Goal: Task Accomplishment & Management: Manage account settings

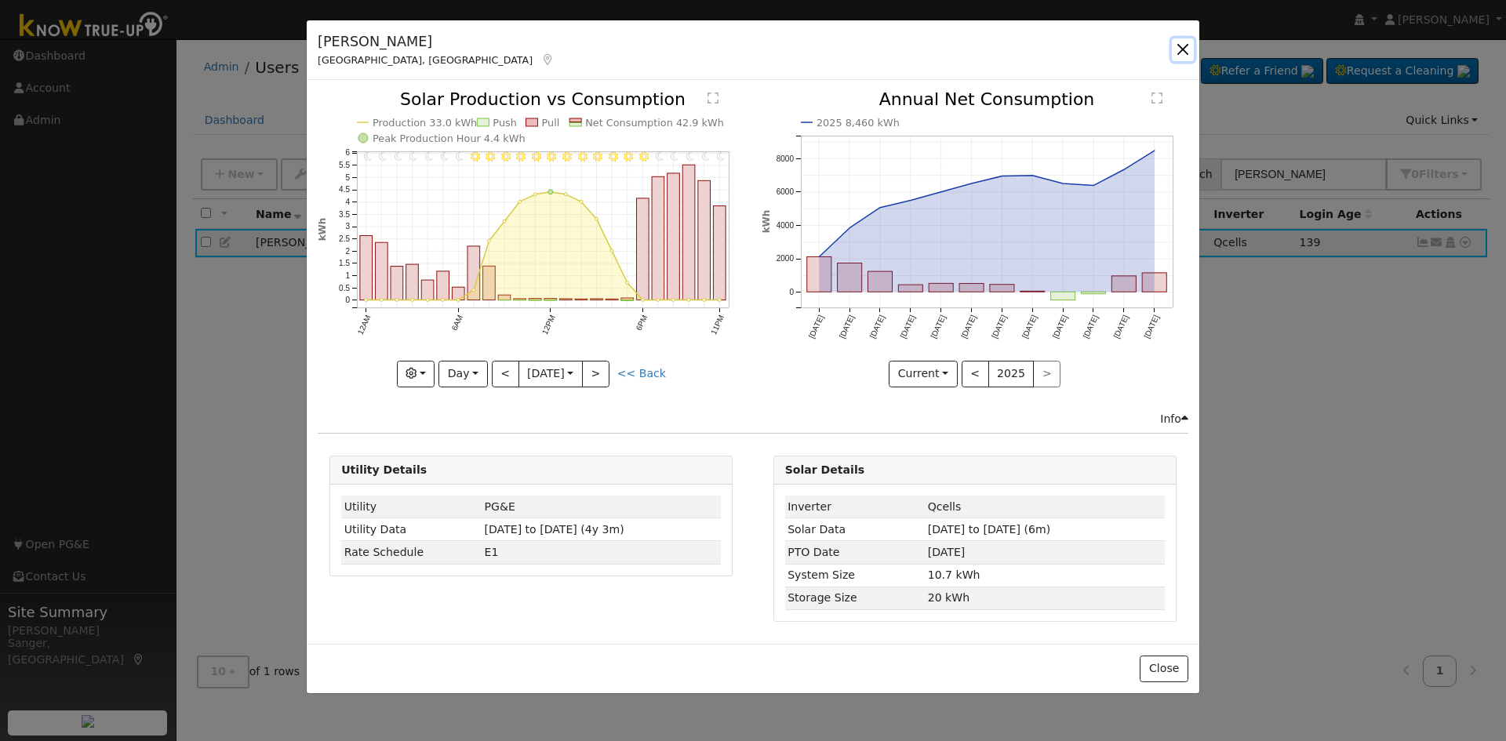
click at [1180, 46] on button "button" at bounding box center [1183, 49] width 22 height 22
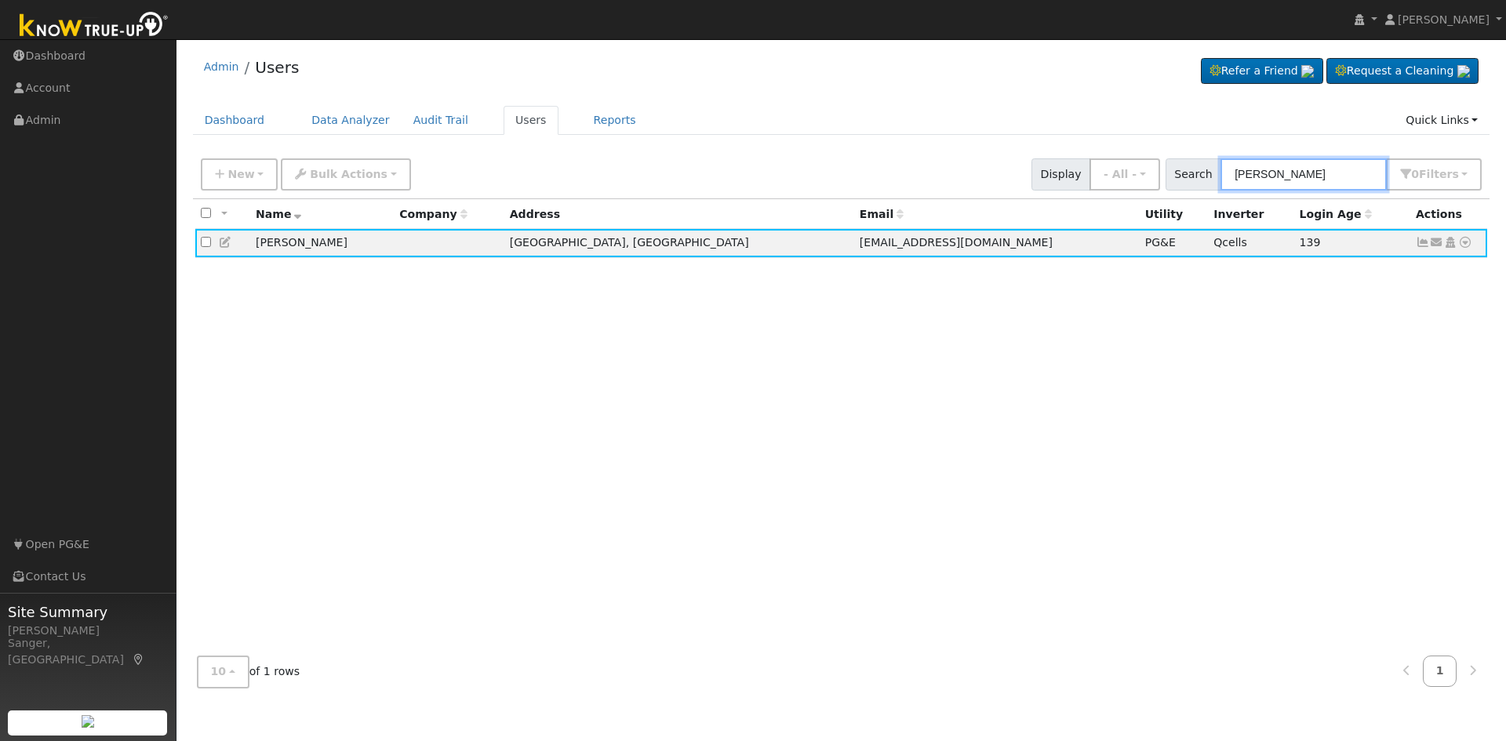
drag, startPoint x: 1323, startPoint y: 172, endPoint x: 1204, endPoint y: 172, distance: 118.5
click at [1204, 172] on div "Search trent long 0 Filter s My accounts Role Show - All - Show Leads Admin Bil…" at bounding box center [1324, 174] width 317 height 32
paste input "Mohammad and Shehryar Iqbal"
type input "Mohammad and Shehryar Iqbal"
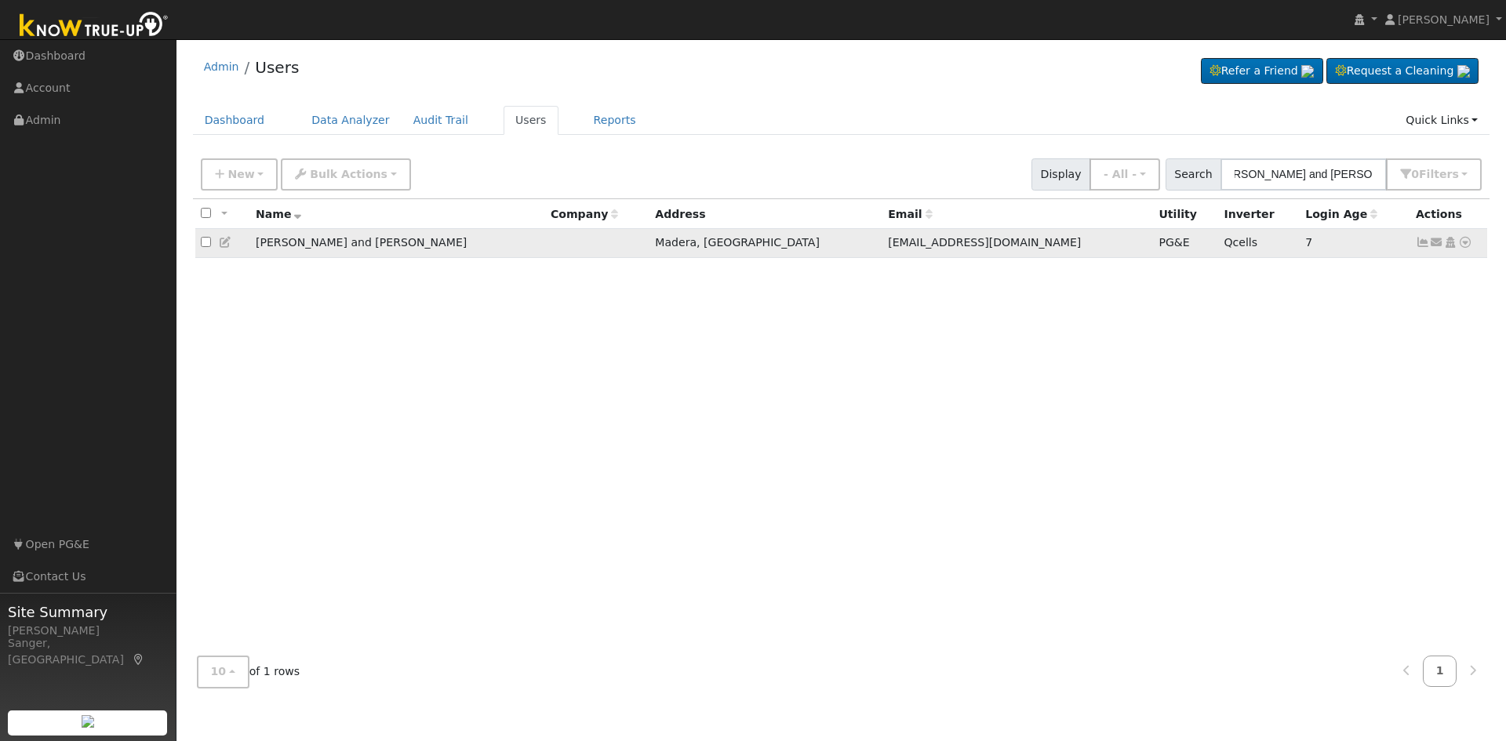
scroll to position [0, 0]
click at [1419, 246] on icon at bounding box center [1423, 242] width 14 height 11
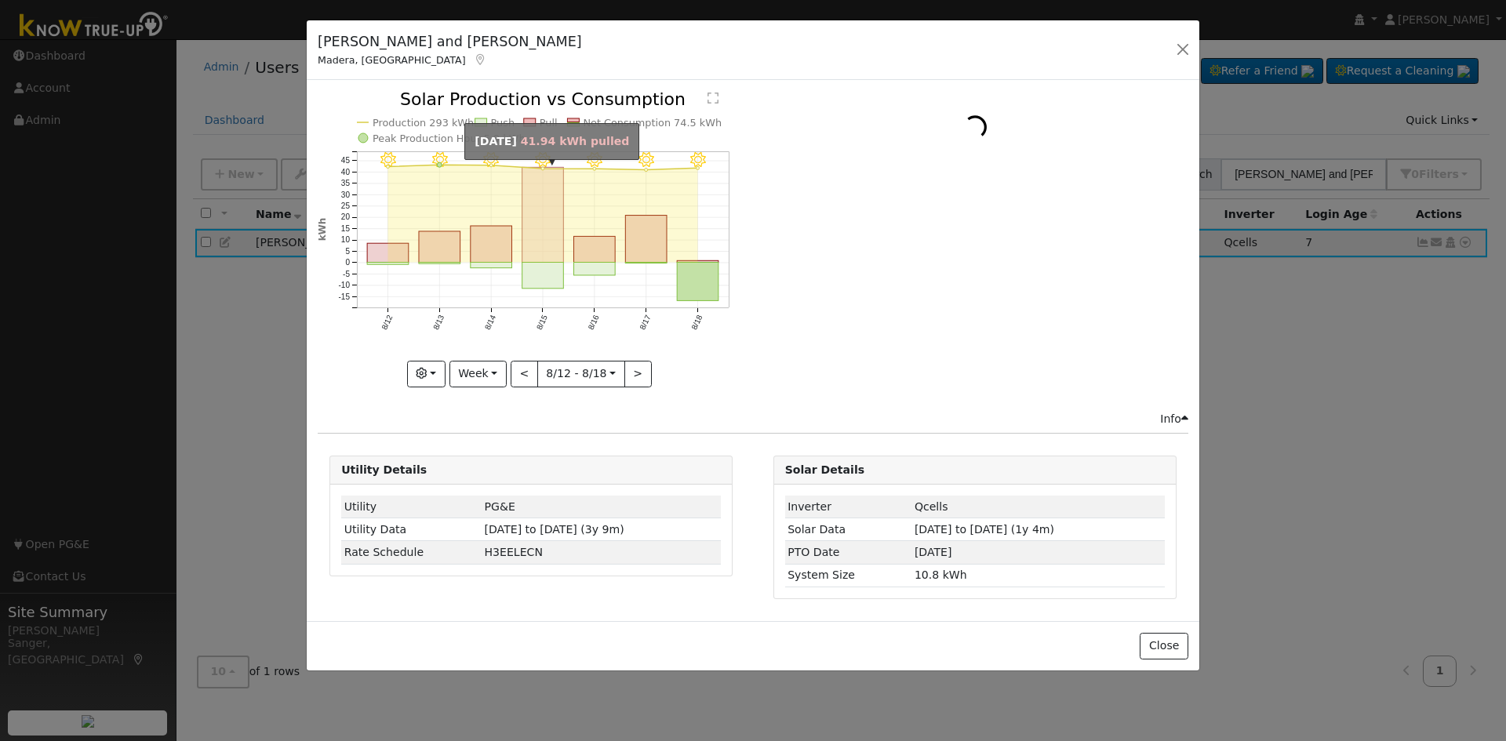
click at [559, 231] on rect "onclick=""" at bounding box center [543, 215] width 42 height 95
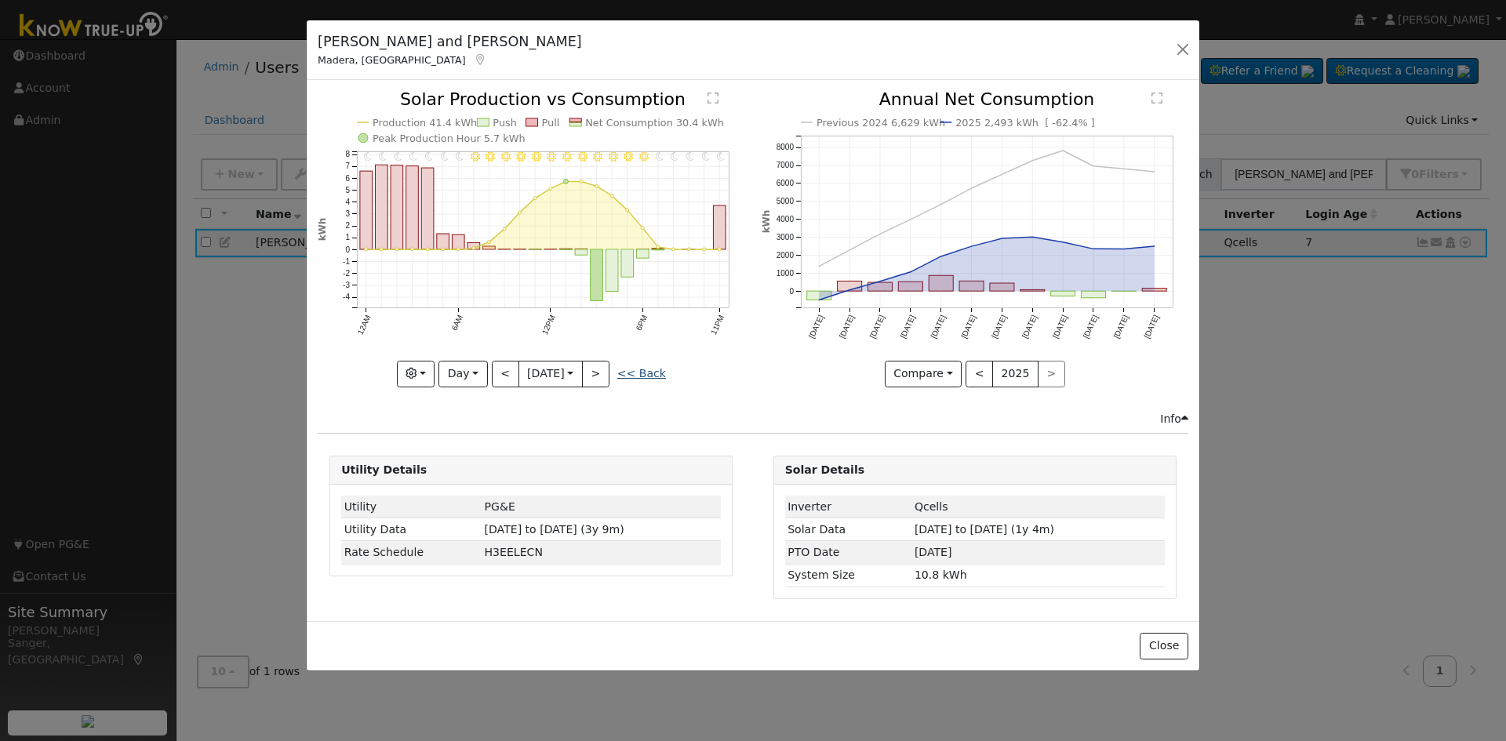
click at [649, 368] on link "<< Back" at bounding box center [641, 373] width 49 height 13
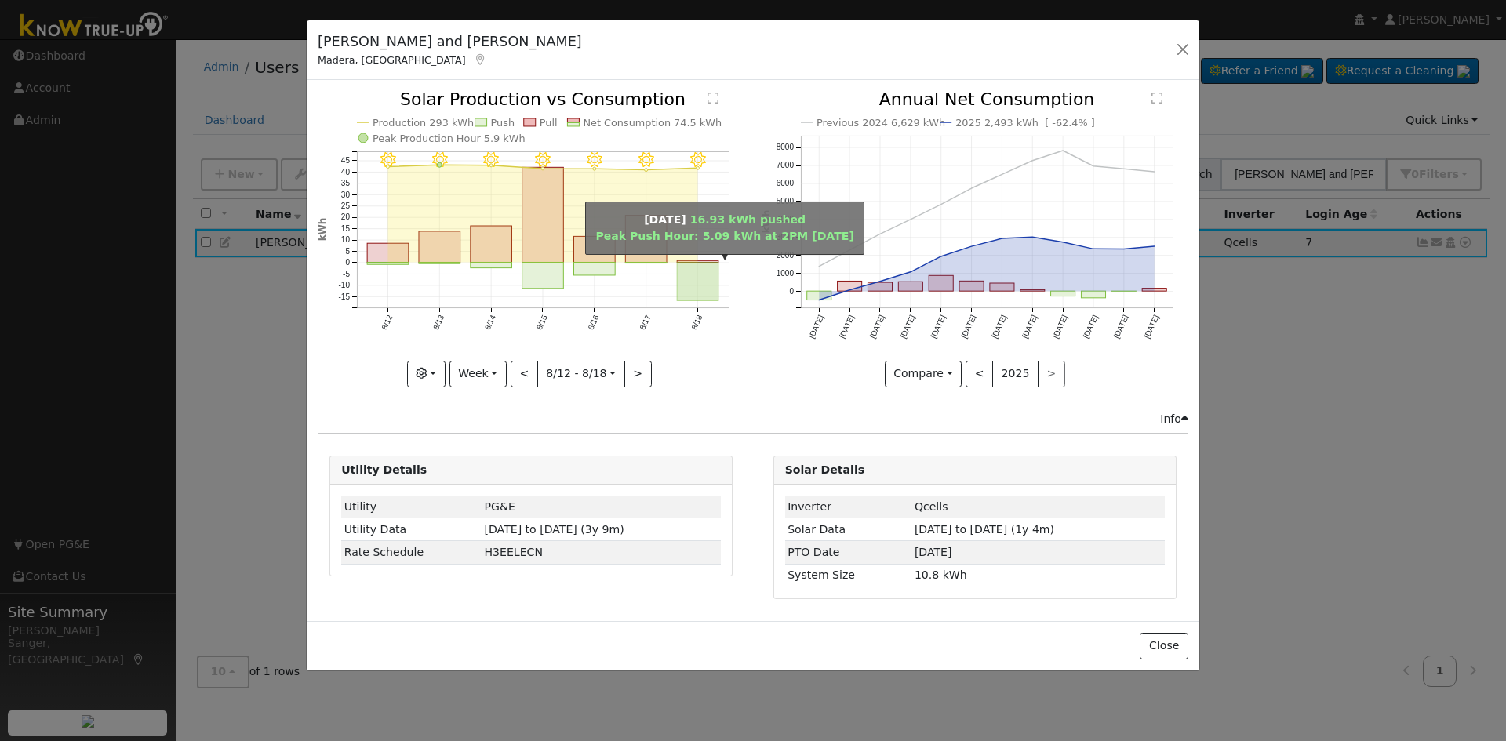
click at [713, 269] on rect "onclick=""" at bounding box center [699, 282] width 42 height 38
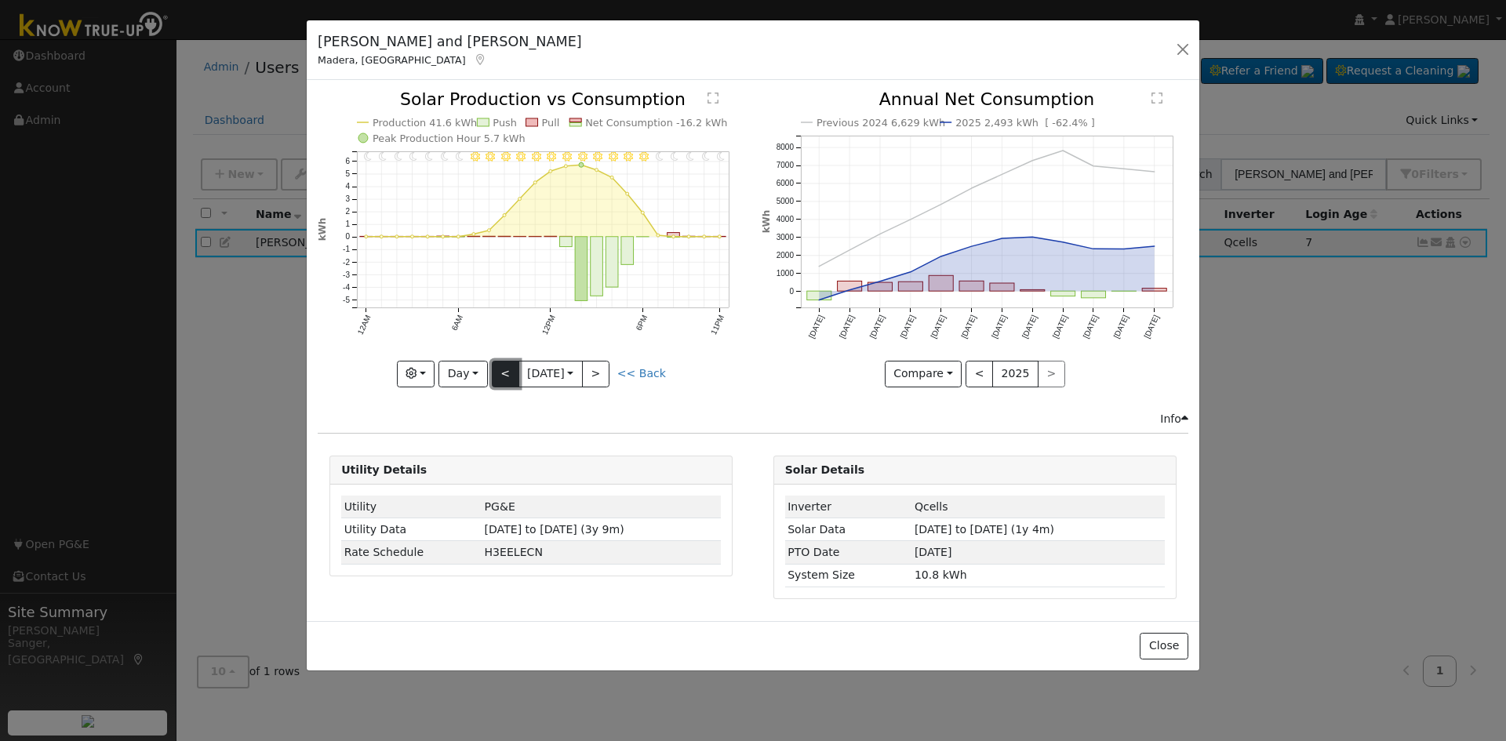
click at [497, 373] on button "<" at bounding box center [505, 374] width 27 height 27
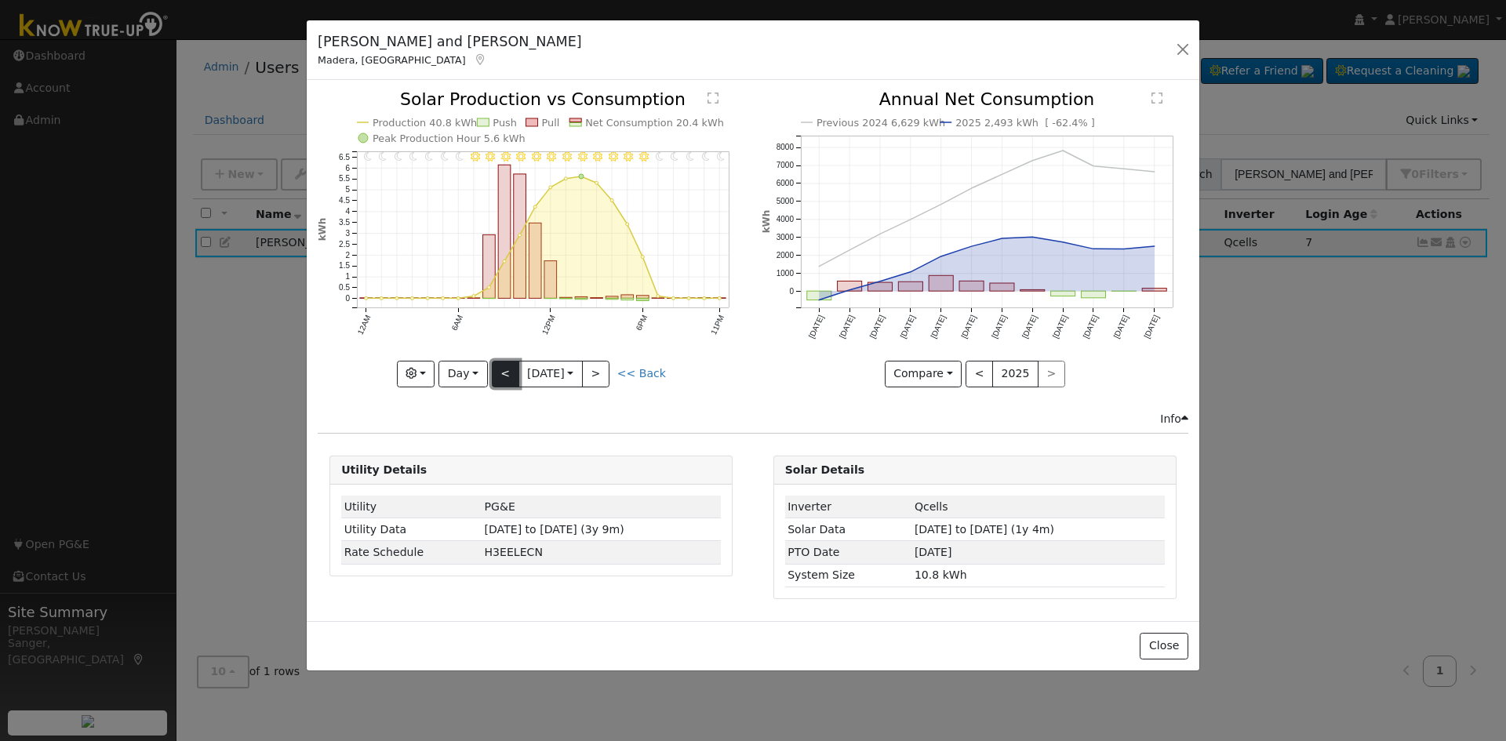
click at [497, 373] on button "<" at bounding box center [505, 374] width 27 height 27
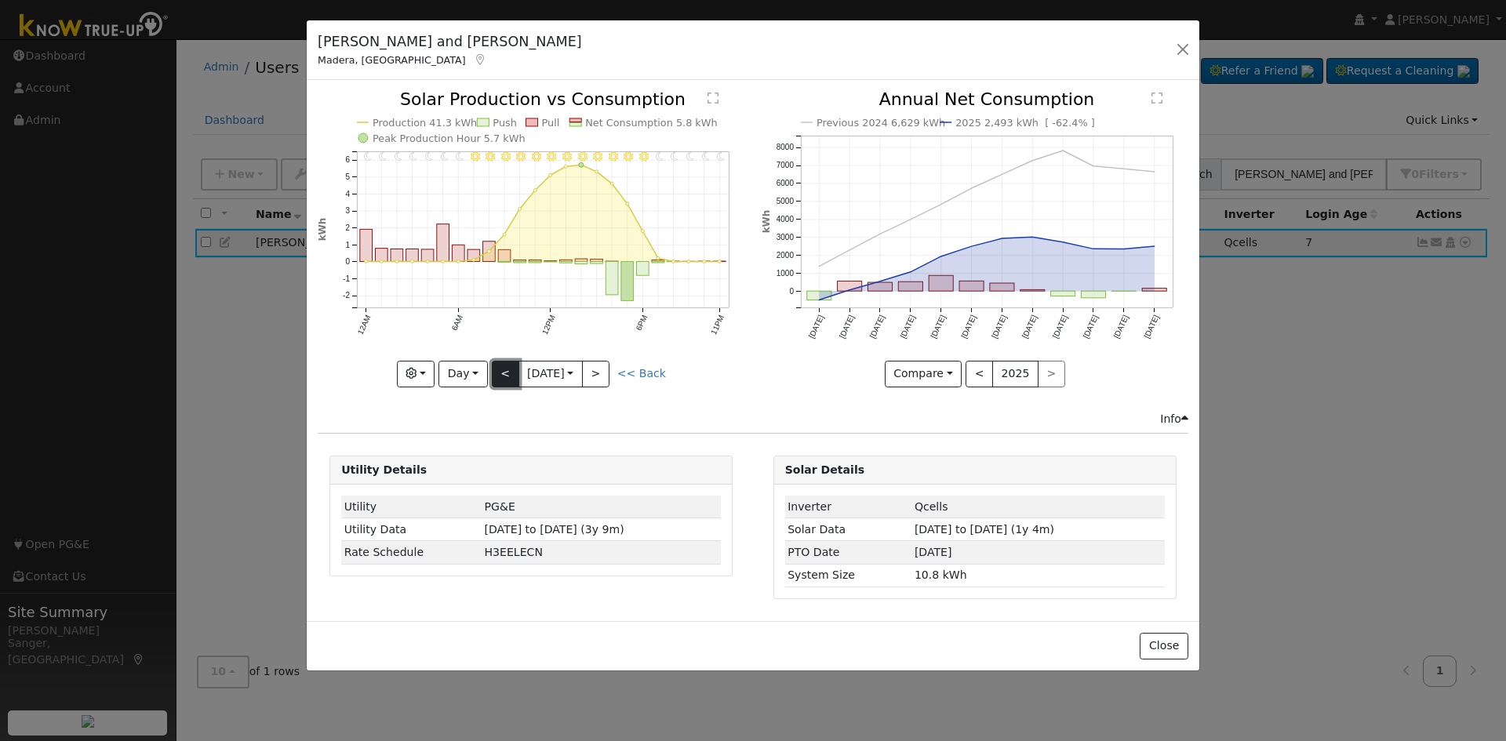
click at [497, 373] on button "<" at bounding box center [505, 374] width 27 height 27
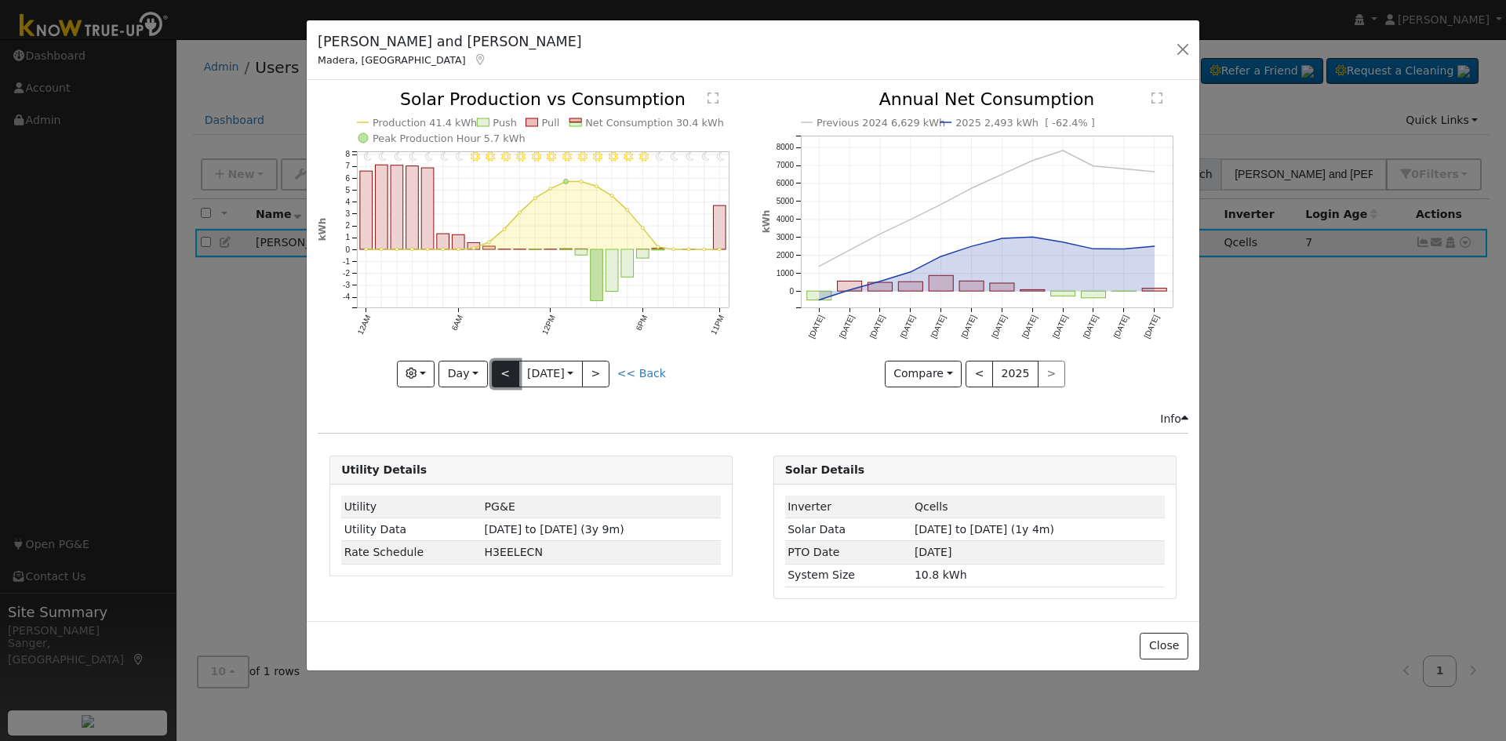
click at [497, 373] on button "<" at bounding box center [505, 374] width 27 height 27
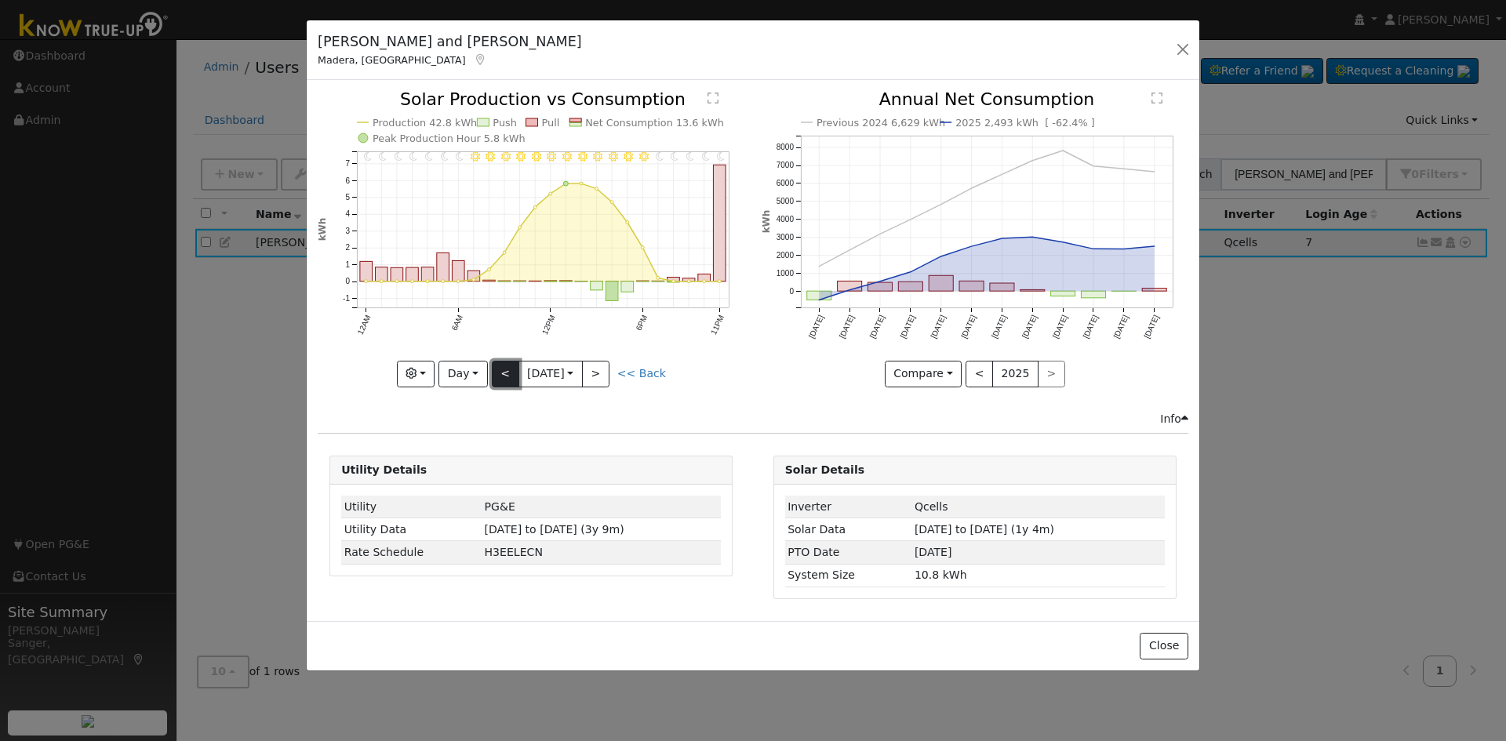
click at [506, 365] on button "<" at bounding box center [505, 374] width 27 height 27
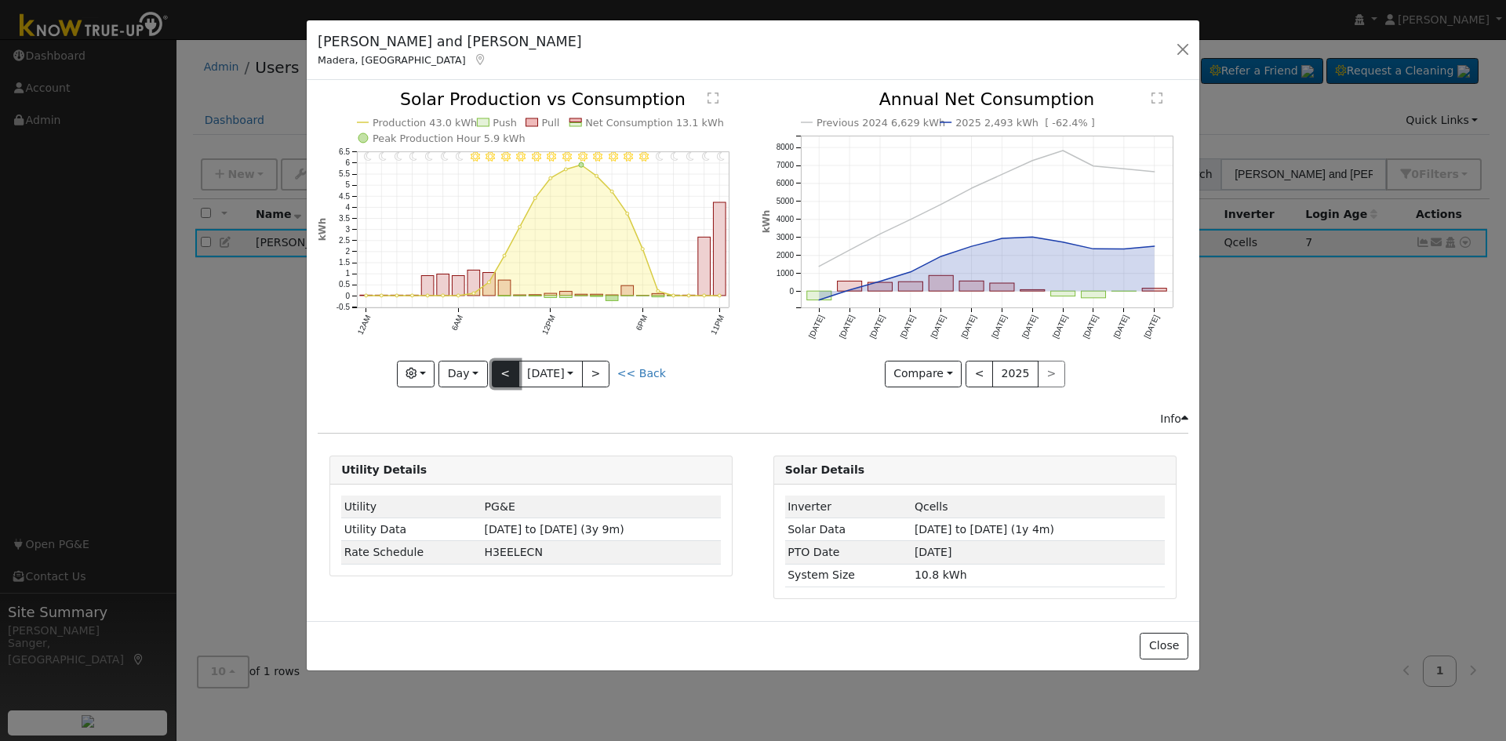
click at [509, 365] on button "<" at bounding box center [505, 374] width 27 height 27
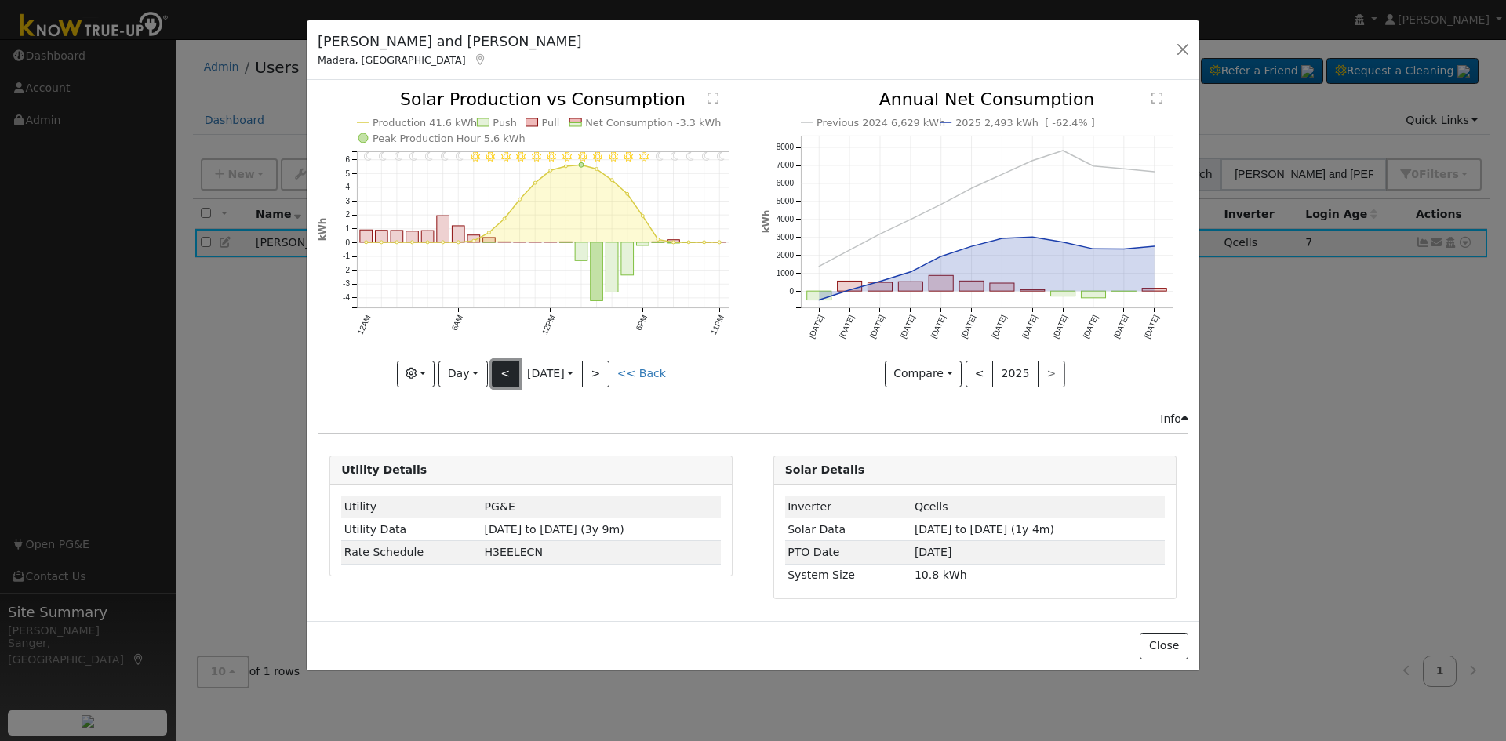
click at [509, 365] on button "<" at bounding box center [505, 374] width 27 height 27
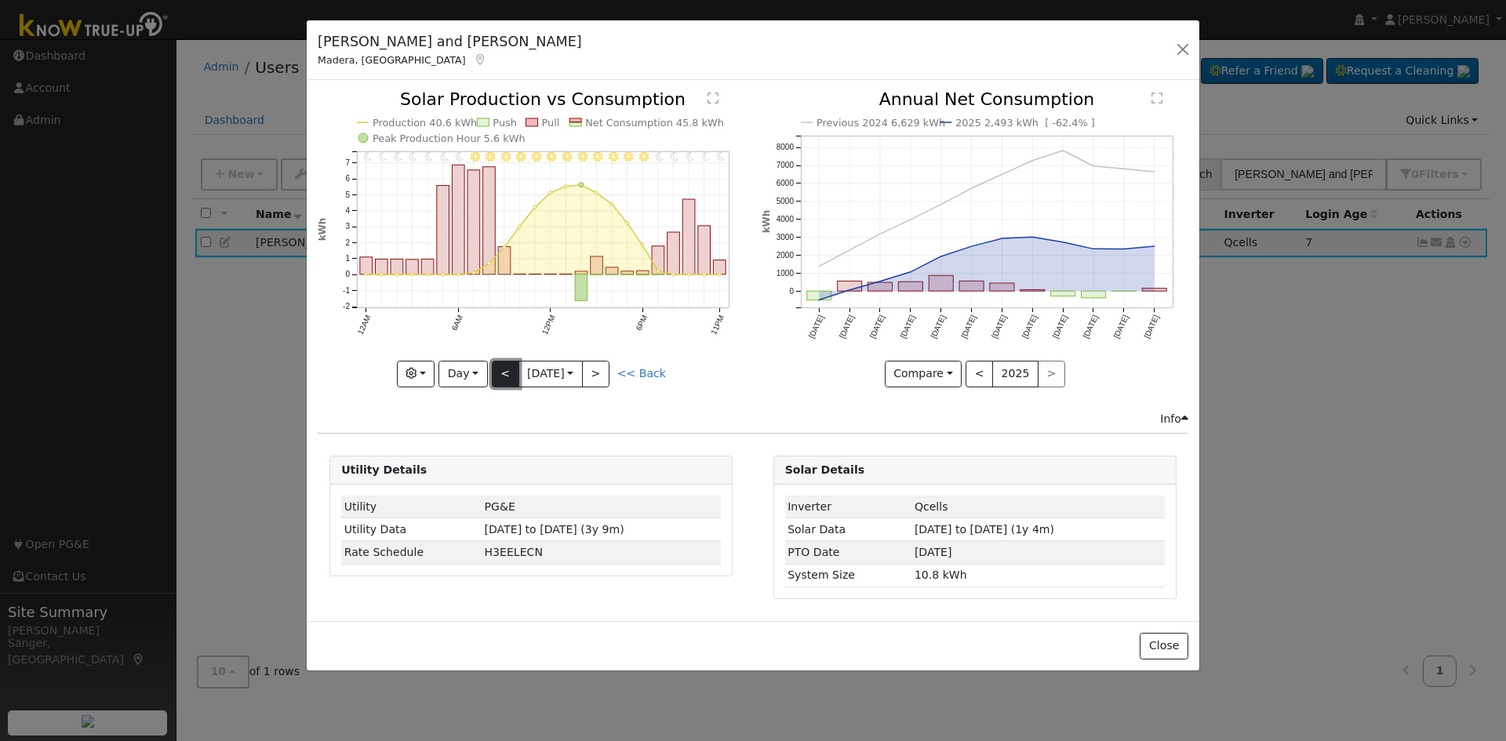
click at [502, 369] on button "<" at bounding box center [505, 374] width 27 height 27
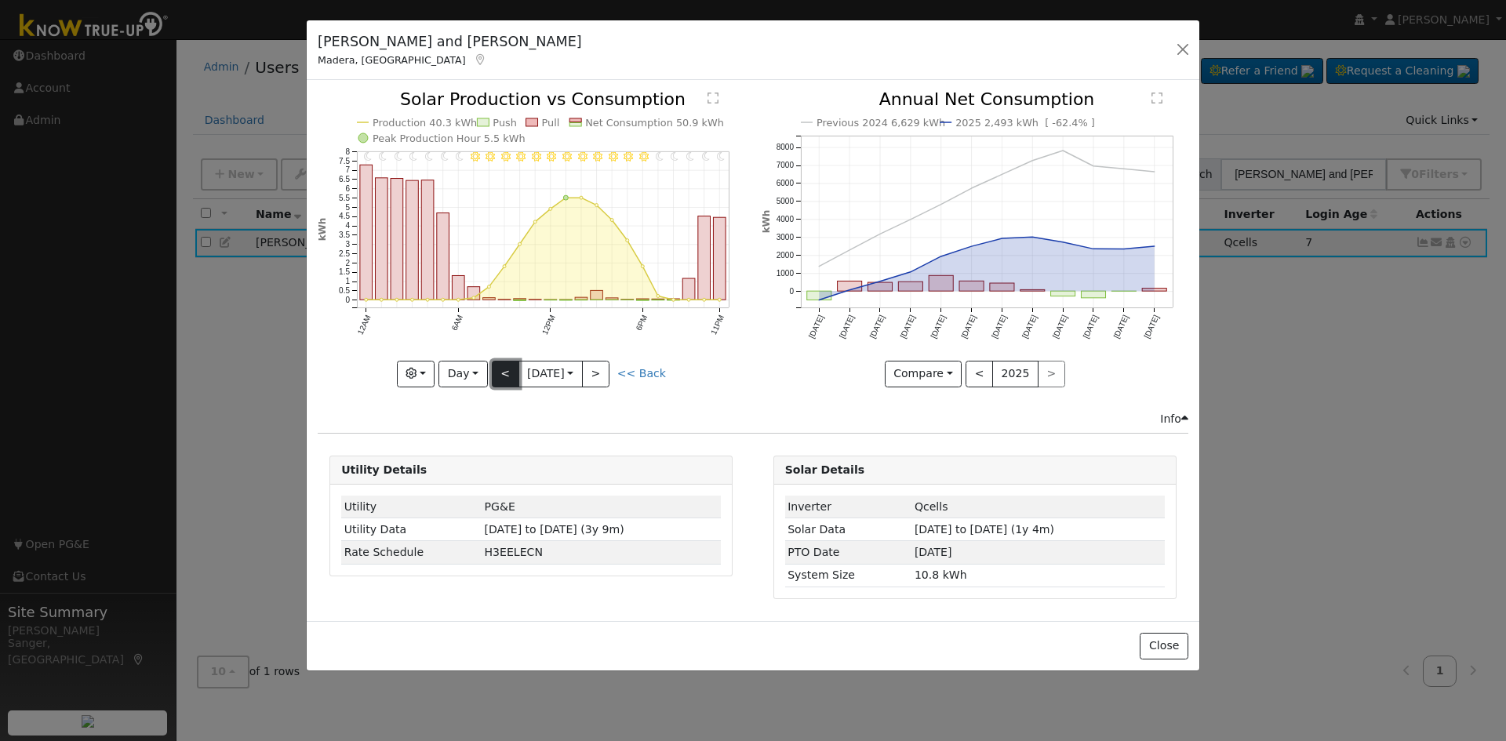
click at [501, 376] on button "<" at bounding box center [505, 374] width 27 height 27
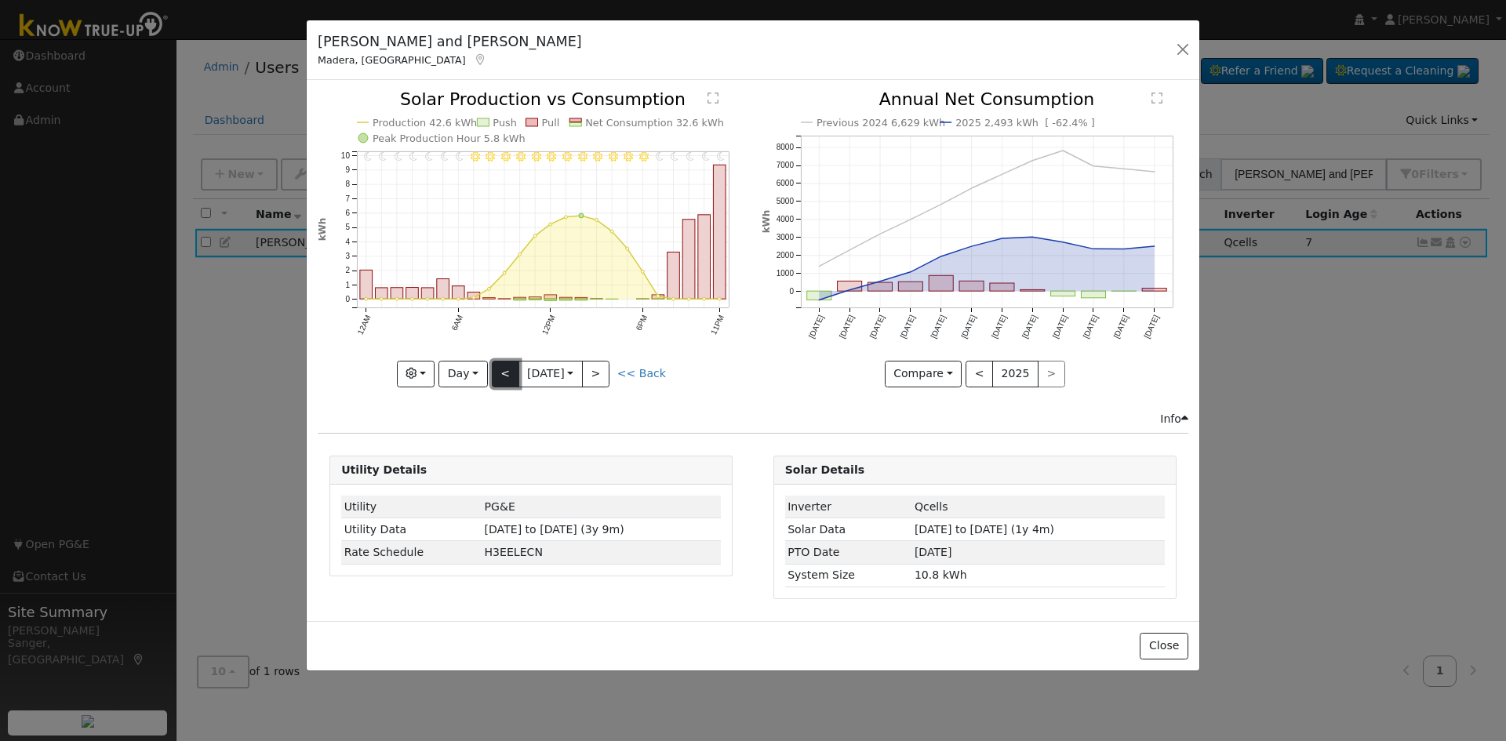
click at [508, 366] on button "<" at bounding box center [505, 374] width 27 height 27
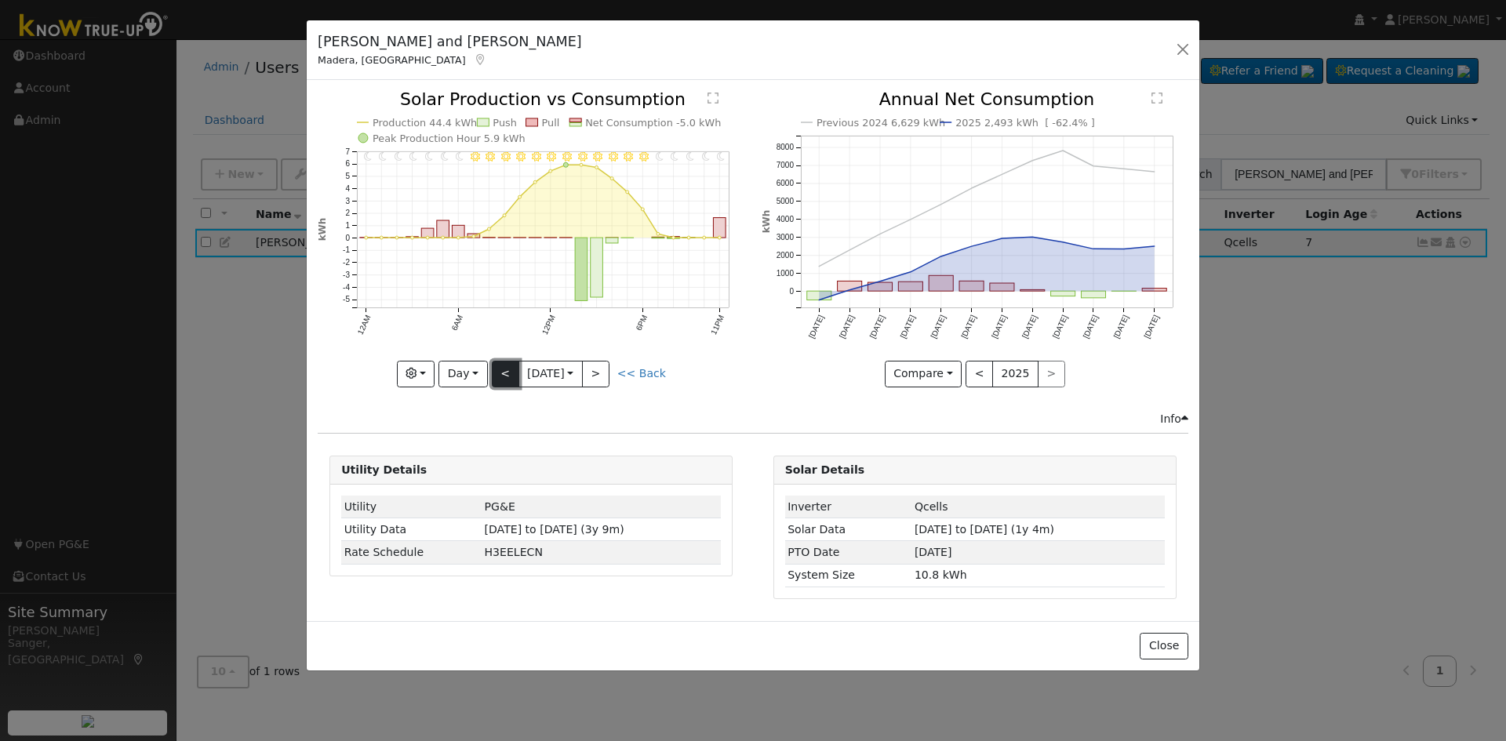
click at [499, 369] on button "<" at bounding box center [505, 374] width 27 height 27
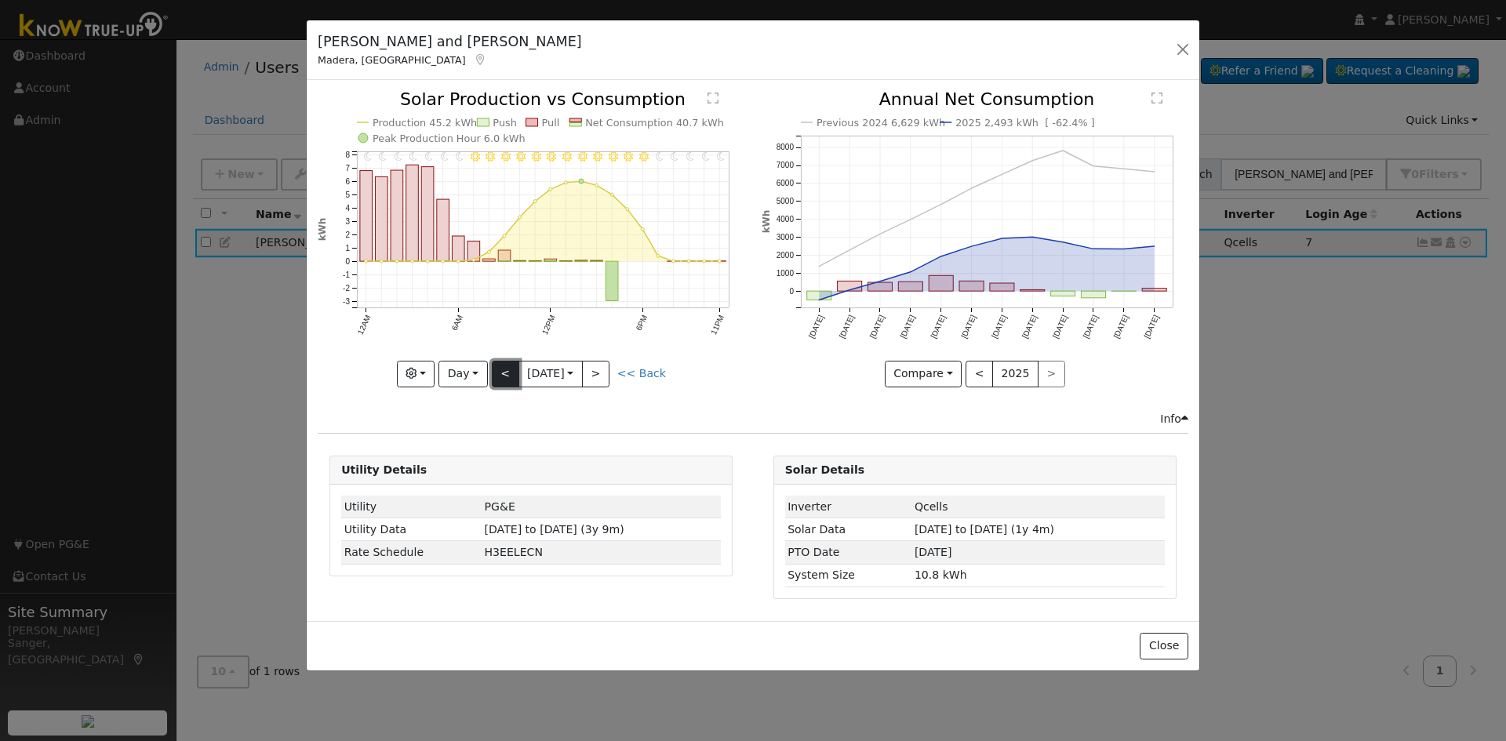
click at [499, 369] on button "<" at bounding box center [505, 374] width 27 height 27
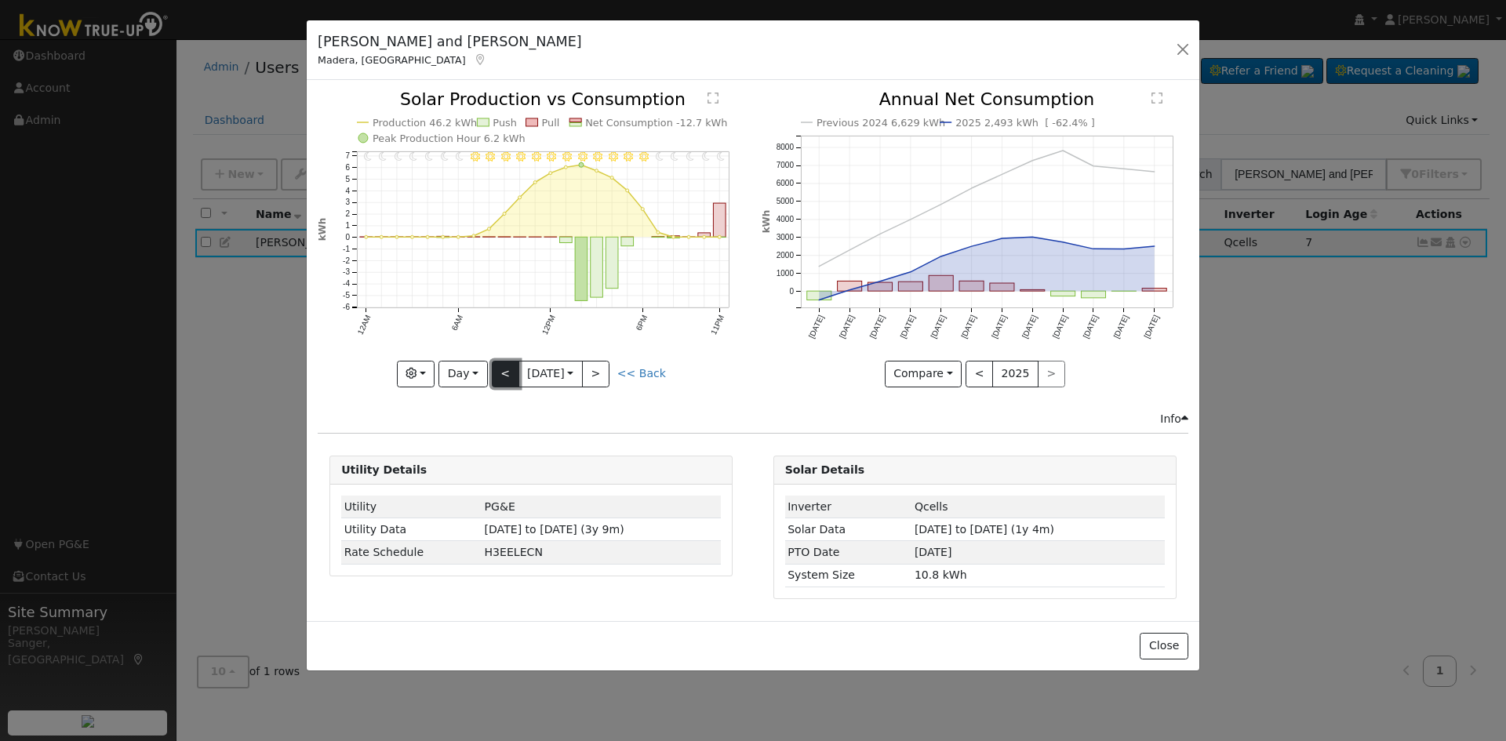
click at [499, 369] on button "<" at bounding box center [505, 374] width 27 height 27
click at [504, 372] on button "<" at bounding box center [505, 374] width 27 height 27
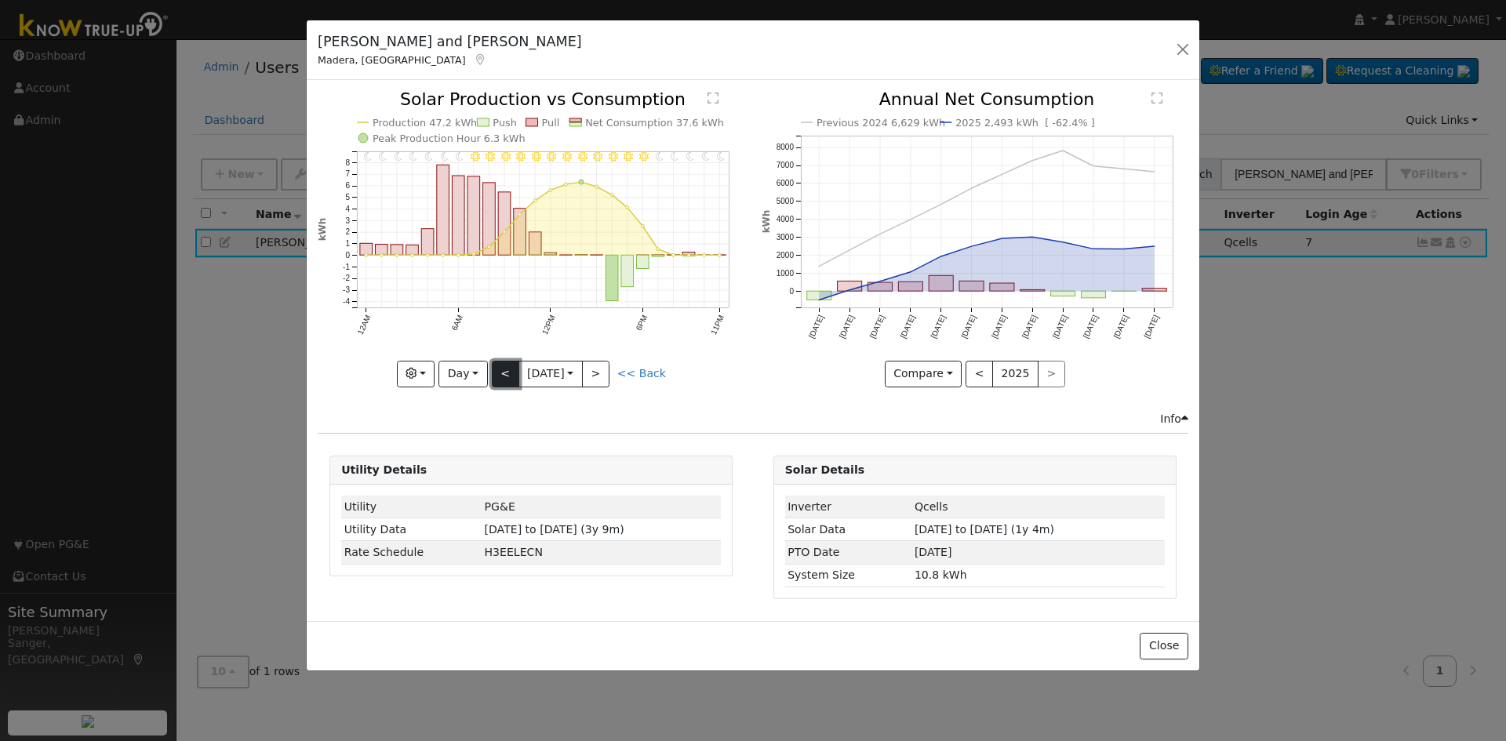
click at [500, 377] on button "<" at bounding box center [505, 374] width 27 height 27
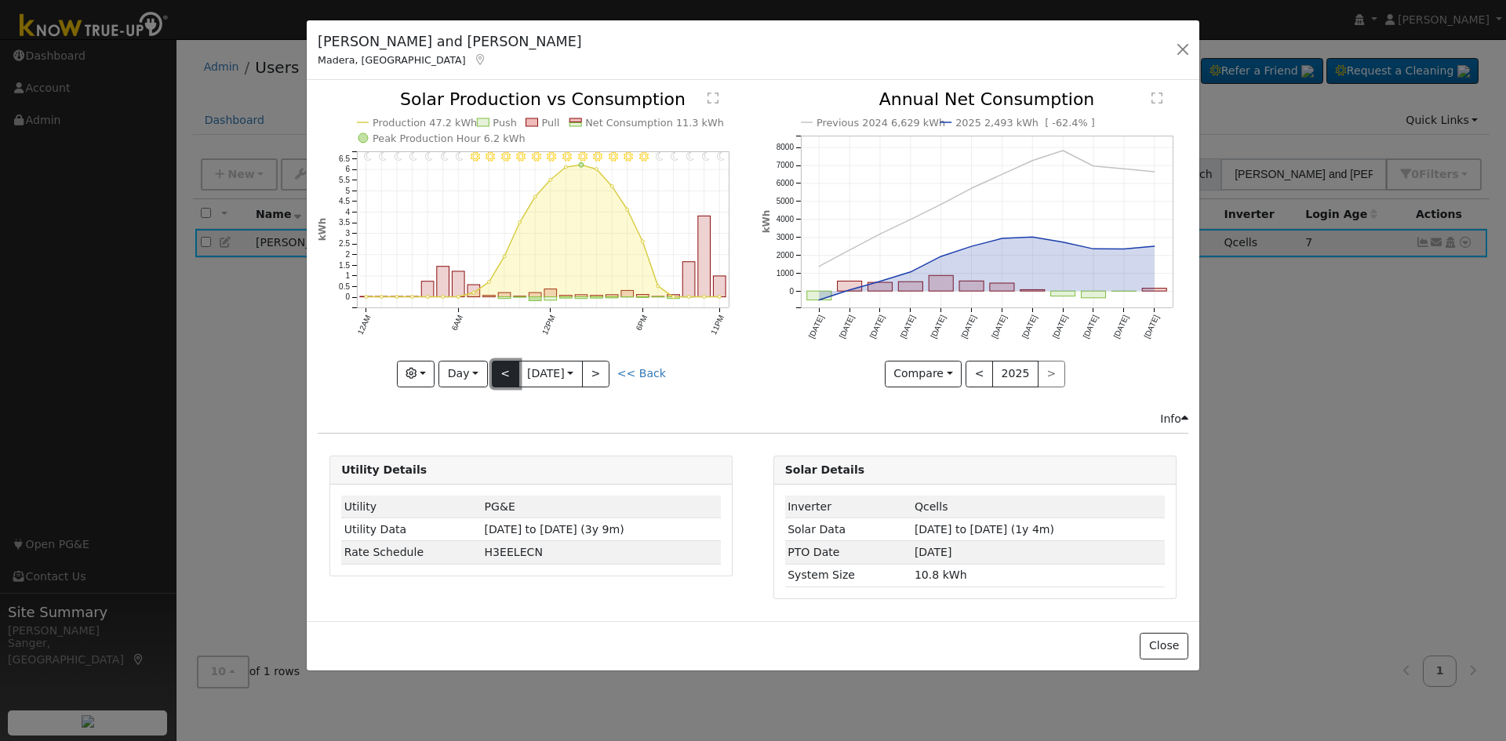
click at [500, 377] on button "<" at bounding box center [505, 374] width 27 height 27
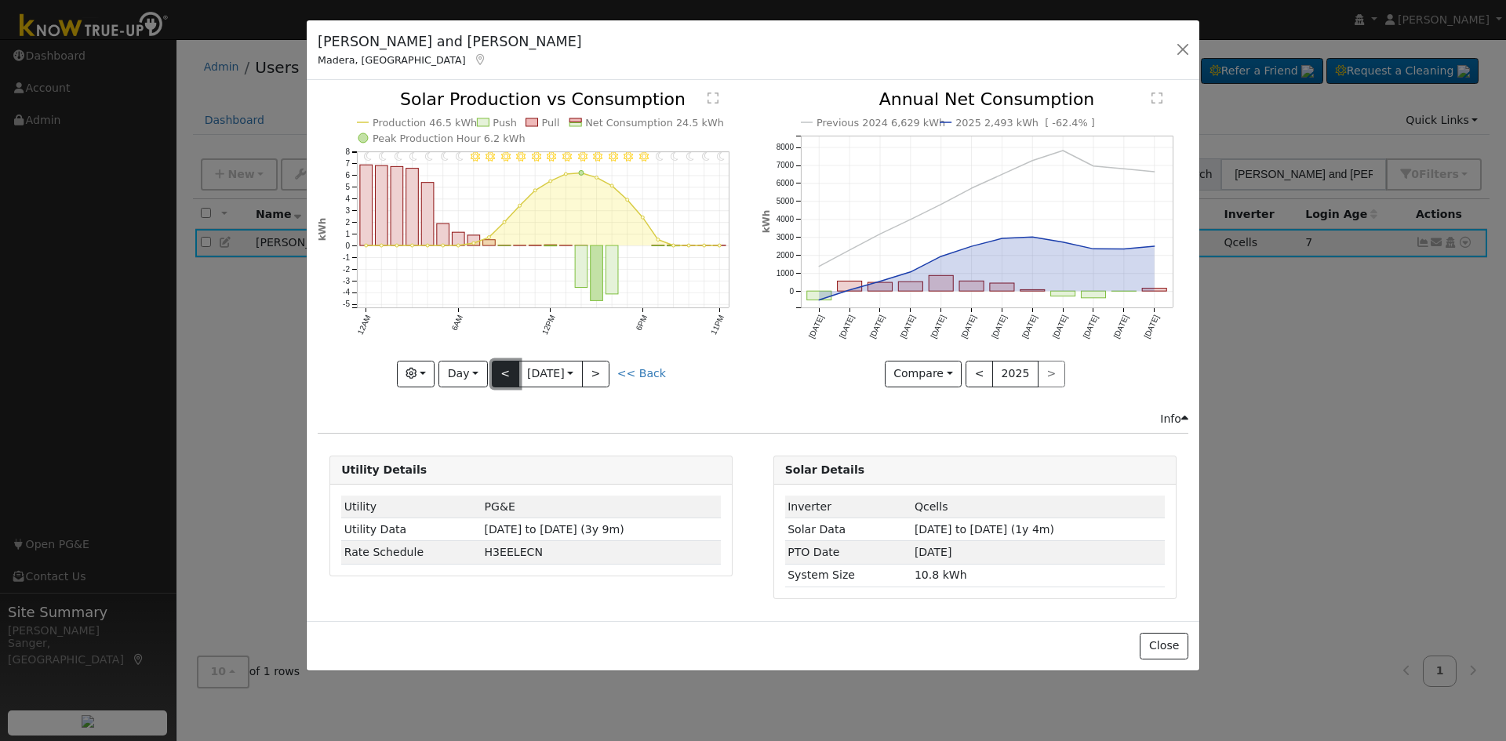
click at [500, 377] on button "<" at bounding box center [505, 374] width 27 height 27
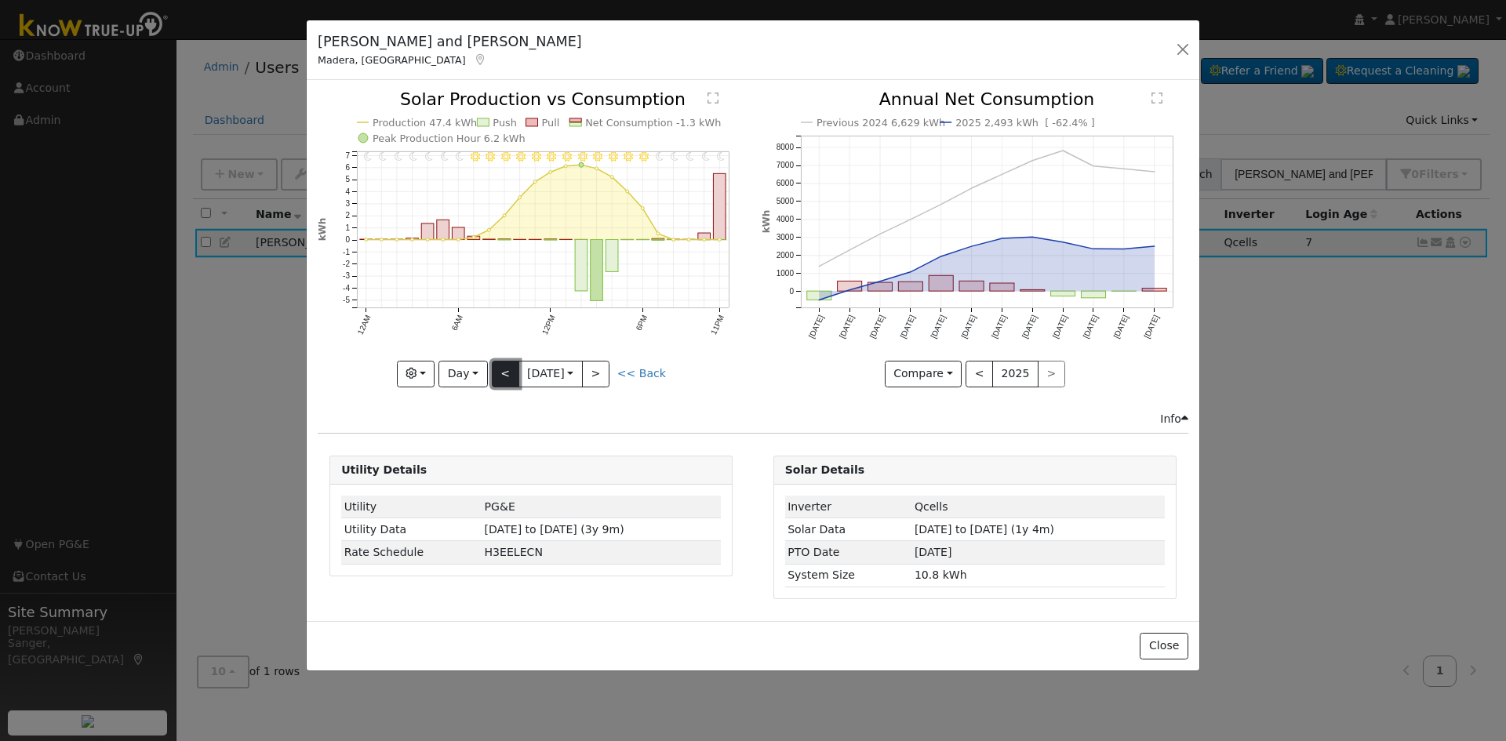
click at [500, 364] on button "<" at bounding box center [505, 374] width 27 height 27
type input "2025-07-30"
